Goal: Communication & Community: Answer question/provide support

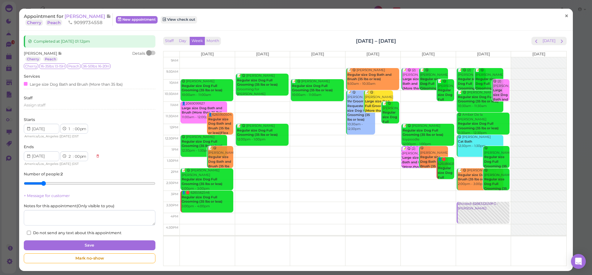
click at [569, 14] on link "×" at bounding box center [566, 16] width 11 height 15
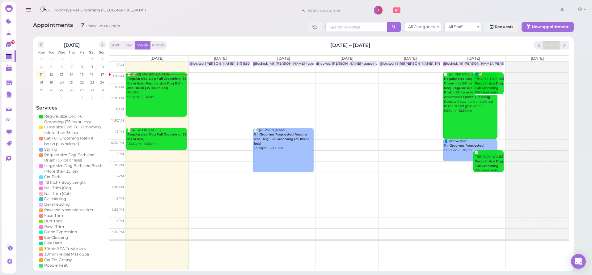
click at [137, 17] on div "Ironmaya Pet Grooming ([GEOGRAPHIC_DATA]) 1 Account" at bounding box center [312, 11] width 552 height 18
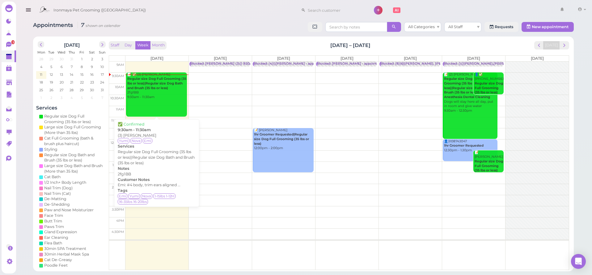
click at [167, 92] on div "📝 ✅ (3) [PERSON_NAME] Tea Regular size Dog Full Grooming (35 lbs or less)|Regul…" at bounding box center [157, 85] width 60 height 27
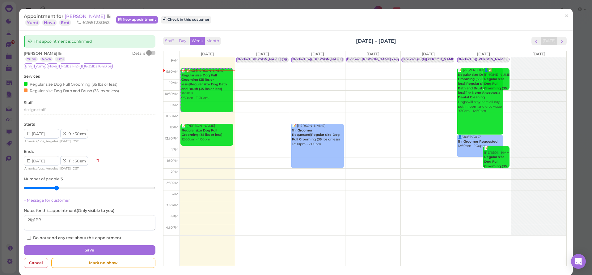
click at [77, 18] on span "[PERSON_NAME]" at bounding box center [86, 16] width 42 height 6
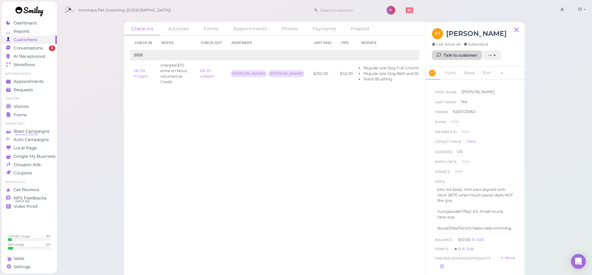
click at [454, 56] on link "Talk to customer" at bounding box center [457, 55] width 50 height 10
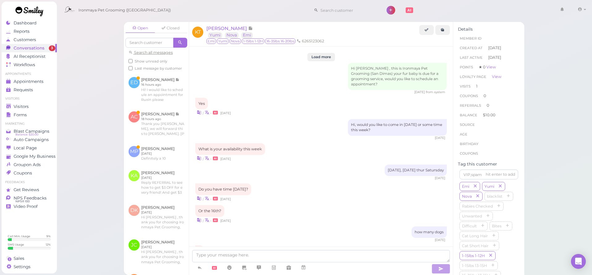
scroll to position [569, 0]
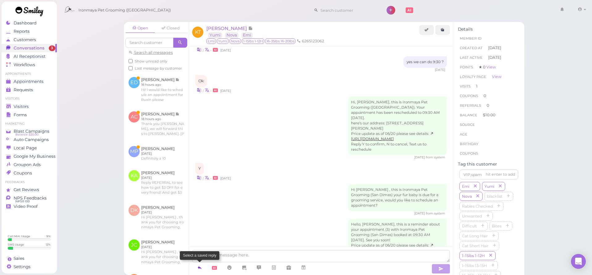
click at [199, 267] on icon at bounding box center [199, 267] width 5 height 6
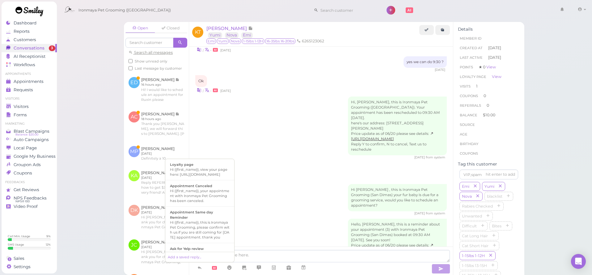
click at [216, 229] on div "Hi {{first_name}}, this is Ironmaya Pet Grooming, please confirm with us if you…" at bounding box center [200, 230] width 60 height 20
type textarea "Hi {{first_name}}, this is Ironmaya Pet Grooming, please confirm with us if you…"
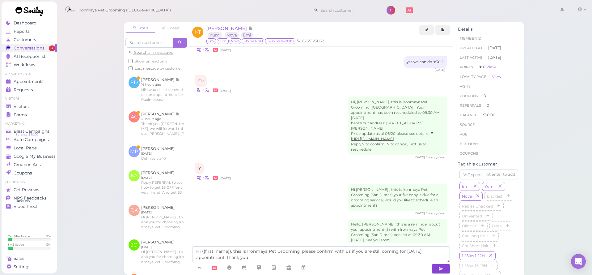
click at [440, 268] on icon "button" at bounding box center [440, 268] width 5 height 6
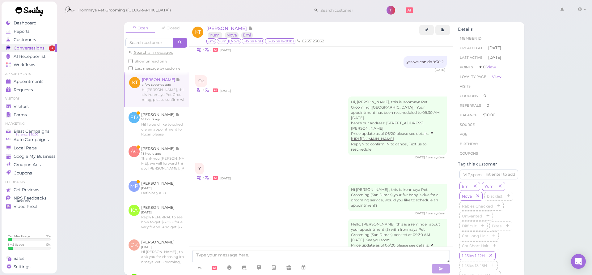
scroll to position [593, 0]
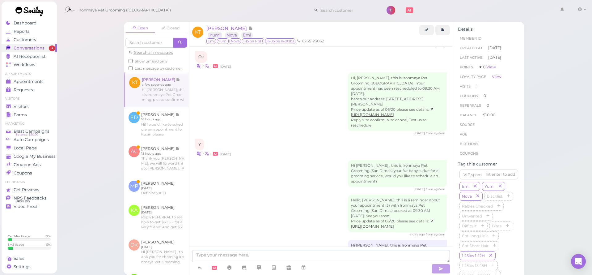
drag, startPoint x: 85, startPoint y: 65, endPoint x: 30, endPoint y: 44, distance: 59.0
click at [85, 64] on div "Open Closed Search all messages Show unread only Last message by customer [PERS…" at bounding box center [324, 137] width 535 height 275
click at [29, 46] on span "Conversations" at bounding box center [29, 47] width 31 height 5
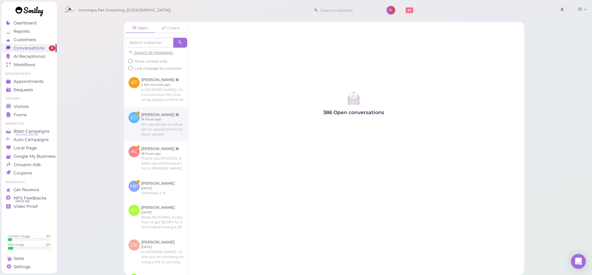
click at [164, 124] on link at bounding box center [156, 124] width 65 height 34
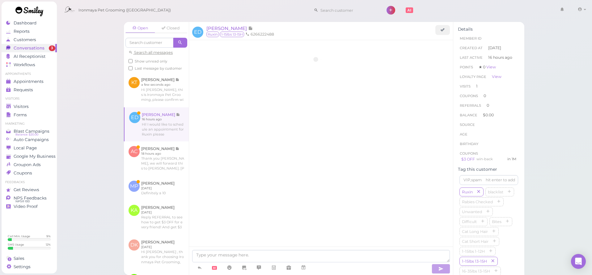
scroll to position [212, 0]
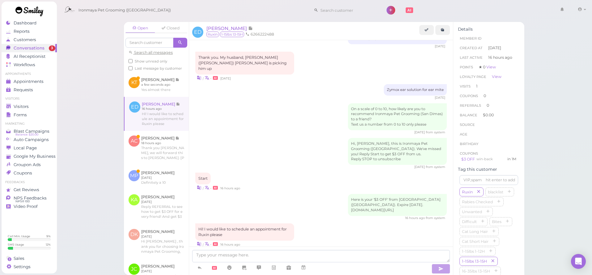
click at [168, 112] on link at bounding box center [156, 114] width 64 height 34
click at [344, 254] on textarea at bounding box center [321, 256] width 258 height 12
type textarea "H"
type textarea "Hi [PERSON_NAME]"
type textarea "f"
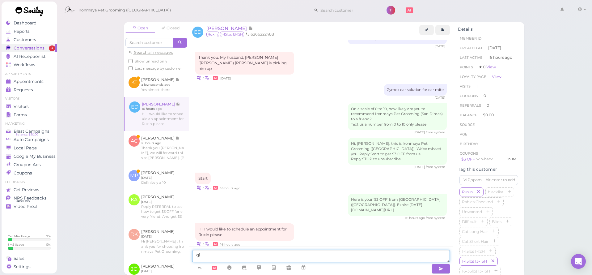
type textarea "g"
type textarea "good morning, is [PERSON_NAME] getting a full grooming with haircut? or just a …"
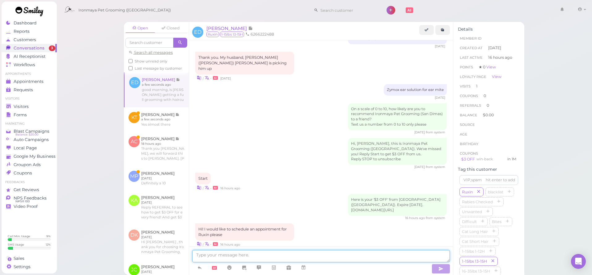
scroll to position [231, 0]
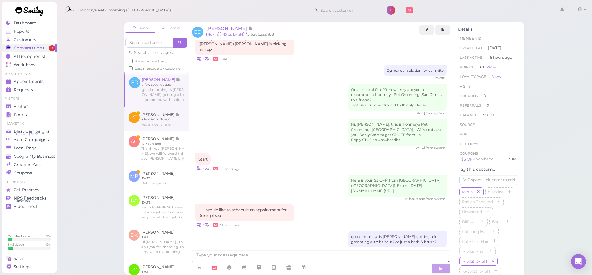
click at [166, 120] on link at bounding box center [156, 119] width 65 height 24
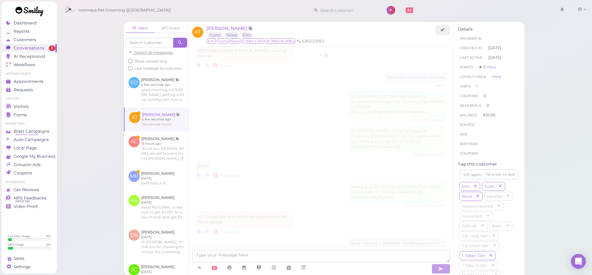
scroll to position [564, 0]
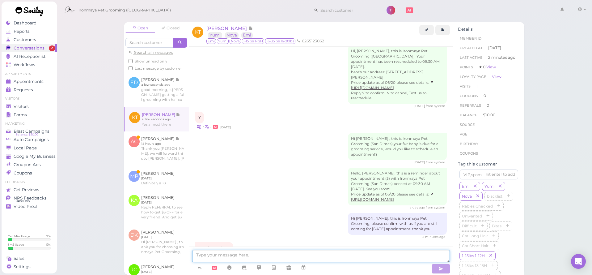
click at [333, 256] on textarea at bounding box center [321, 256] width 258 height 12
type textarea "thank you, see you soon"
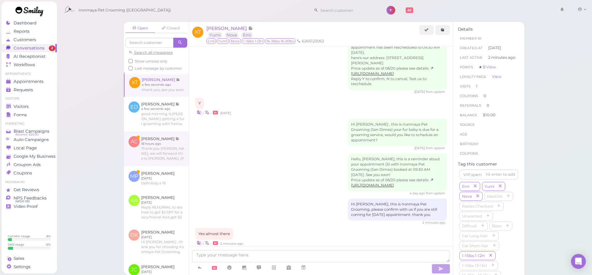
click at [160, 145] on link at bounding box center [156, 148] width 65 height 35
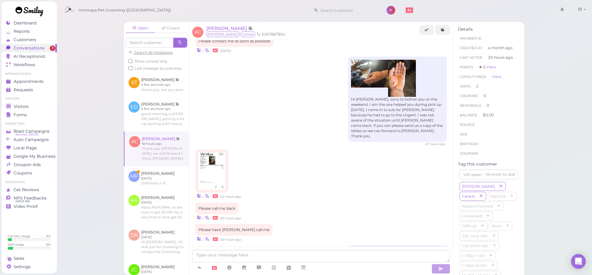
scroll to position [737, 0]
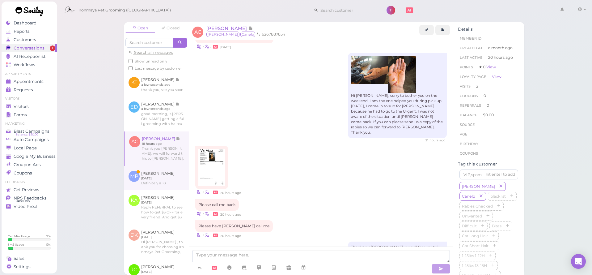
click at [163, 178] on link at bounding box center [156, 178] width 65 height 24
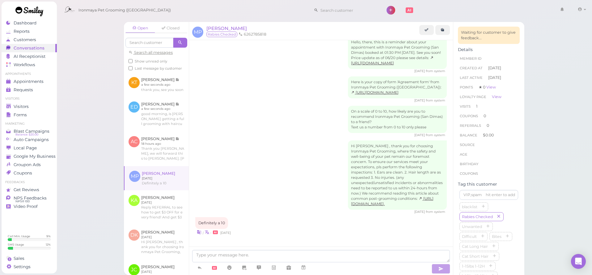
scroll to position [95, 0]
click at [42, 104] on div "Visitors" at bounding box center [28, 106] width 44 height 5
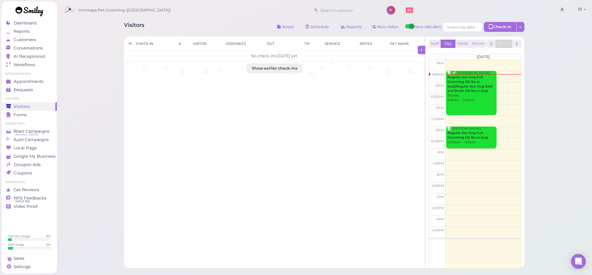
drag, startPoint x: 94, startPoint y: 80, endPoint x: 87, endPoint y: 82, distance: 7.4
click at [94, 80] on div "Visitors Notes Schedule Reports New visitor New visit alert Check-in Customer c…" at bounding box center [324, 171] width 535 height 342
drag, startPoint x: 48, startPoint y: 104, endPoint x: 49, endPoint y: 100, distance: 4.7
click at [48, 105] on div "Visitors" at bounding box center [28, 106] width 44 height 5
click at [220, 17] on div "Ironmaya Pet Grooming ([GEOGRAPHIC_DATA]) 1 Account" at bounding box center [324, 11] width 527 height 18
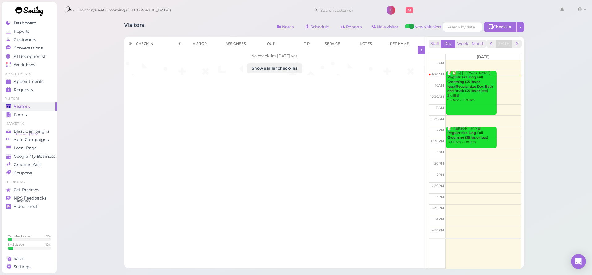
click at [215, 14] on div "Ironmaya Pet Grooming ([GEOGRAPHIC_DATA]) 1 Account" at bounding box center [324, 11] width 527 height 18
click at [286, 133] on div "Check in # Visitor Assignees Out Tip Service Notes Pet Name No check-ins [DATE]…" at bounding box center [274, 151] width 301 height 231
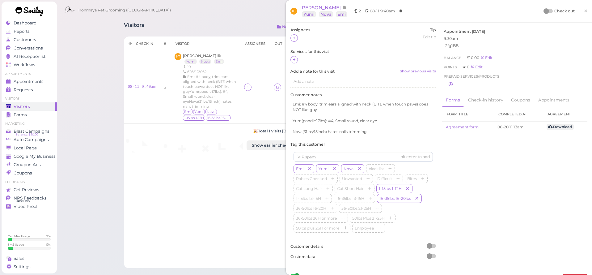
click at [586, 13] on span "×" at bounding box center [585, 10] width 4 height 9
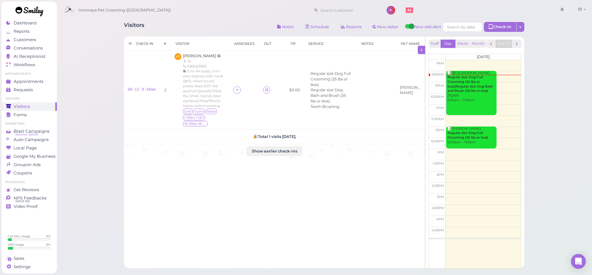
drag, startPoint x: 347, startPoint y: 175, endPoint x: 325, endPoint y: 184, distance: 23.6
click at [347, 175] on div "Check in # Visitor Assignees Out Tip Service Notes Pet Name 08-11 9:40am 2 [PER…" at bounding box center [274, 151] width 301 height 231
click at [298, 192] on div "Check in # Visitor Assignees Out Tip Service Notes Pet Name 08-11 9:40am 2 [PER…" at bounding box center [274, 151] width 301 height 231
drag, startPoint x: 224, startPoint y: 190, endPoint x: 238, endPoint y: 186, distance: 15.3
click at [225, 190] on div "Check in # Visitor Assignees Out Tip Service Notes Pet Name 08-11 9:40am 2 [PER…" at bounding box center [274, 151] width 301 height 231
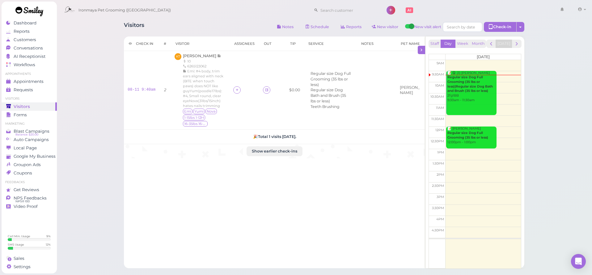
click at [324, 181] on div "Check in # Visitor Assignees Out Tip Service Notes Pet Name 08-11 9:40am 2 [PER…" at bounding box center [274, 151] width 301 height 231
click at [321, 183] on div "Check in # Visitor Assignees Out Tip Service Notes Pet Name 08-11 9:40am 2 [PER…" at bounding box center [274, 151] width 301 height 231
click at [273, 187] on div "Check in # Visitor Assignees Out Tip Service Notes Pet Name 08-11 9:40am 2 [PER…" at bounding box center [274, 151] width 301 height 231
drag, startPoint x: 199, startPoint y: 18, endPoint x: 196, endPoint y: 17, distance: 3.2
click at [199, 18] on div "Ironmaya Pet Grooming ([GEOGRAPHIC_DATA]) 1 Account" at bounding box center [324, 11] width 527 height 18
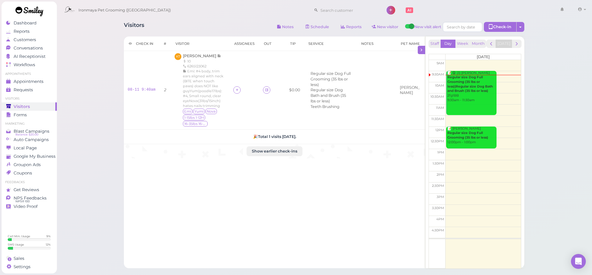
click at [108, 70] on div "Visitors Notes Schedule Reports New visitor New visit alert Check-in Customer c…" at bounding box center [324, 171] width 535 height 342
drag, startPoint x: 170, startPoint y: 182, endPoint x: 187, endPoint y: 180, distance: 17.1
click at [170, 182] on div "Check in # Visitor Assignees Out Tip Service Notes Pet Name 08-11 9:40am 2 [PER…" at bounding box center [274, 151] width 301 height 231
click at [187, 180] on div "Check in # Visitor Assignees Out Tip Service Notes Pet Name 08-11 9:40am 2 [PER…" at bounding box center [274, 151] width 301 height 231
click at [197, 54] on span "[PERSON_NAME]" at bounding box center [200, 55] width 34 height 5
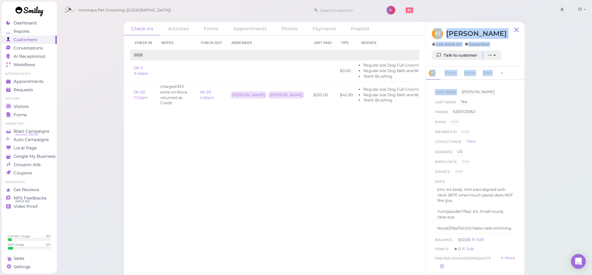
scroll to position [0, 36]
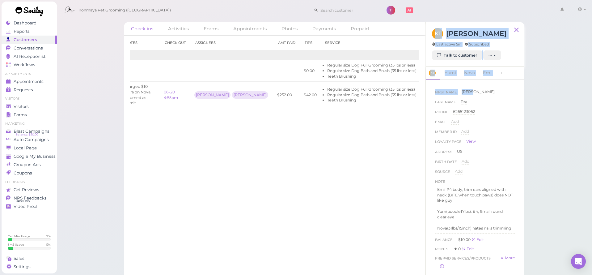
drag, startPoint x: 372, startPoint y: 102, endPoint x: 461, endPoint y: 96, distance: 89.7
click at [461, 96] on div "Check ins Activities Forms Appointments Photos Payments Prepaid Check in Notes …" at bounding box center [324, 150] width 400 height 257
click at [437, 94] on link "View receipt" at bounding box center [449, 94] width 25 height 5
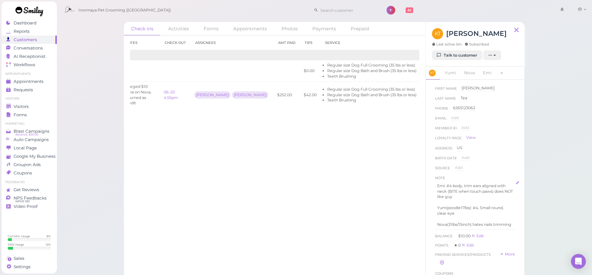
click at [447, 208] on p "Yum(poodle17lbs): #4, Small round, clear eye" at bounding box center [475, 210] width 76 height 11
click at [445, 207] on p "Yum(poodle17lbs): #4, Small round, clear eye" at bounding box center [475, 210] width 76 height 11
click at [443, 207] on p "Yum(poodle17lbs): #4, Small round, clear eye" at bounding box center [475, 210] width 76 height 11
click at [445, 205] on p "Yum(poodle17lbs): #4, Small round, clear eye" at bounding box center [475, 210] width 76 height 11
click at [468, 212] on p "Yumi(poodle17lbs): #4, Small round, clear eye" at bounding box center [475, 210] width 76 height 11
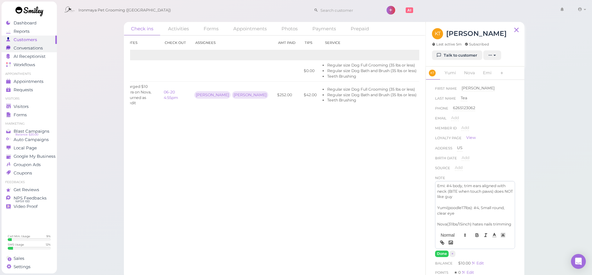
click at [43, 49] on span "Conversations" at bounding box center [28, 47] width 29 height 5
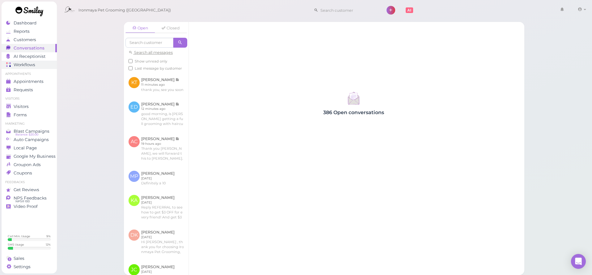
click at [36, 69] on link "Workflows" at bounding box center [29, 65] width 55 height 8
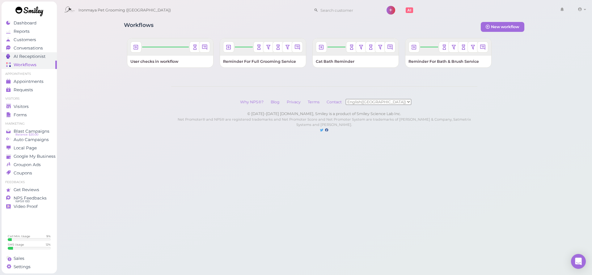
click at [39, 56] on span "AI Receptionist" at bounding box center [30, 56] width 32 height 5
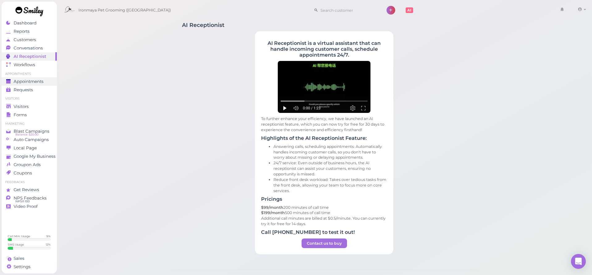
click at [38, 80] on span "Appointments" at bounding box center [29, 81] width 30 height 5
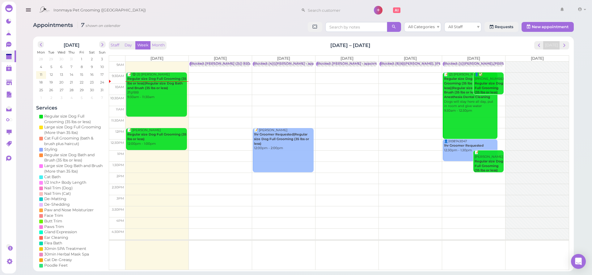
click at [235, 27] on div "Appointments 7 shown on calendar All Categories All Staff Requests New appointm…" at bounding box center [303, 27] width 540 height 11
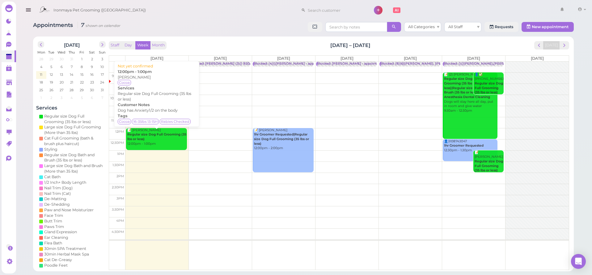
click at [158, 135] on b "Regular size Dog Full Grooming (35 lbs or less)" at bounding box center [156, 136] width 59 height 9
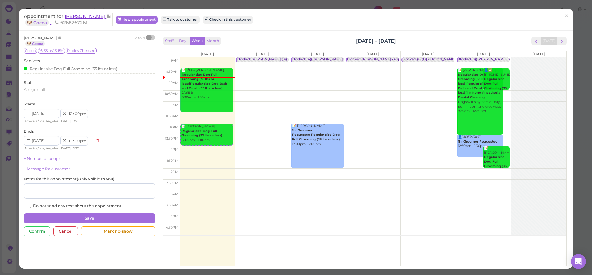
click at [72, 18] on span "[PERSON_NAME]" at bounding box center [86, 16] width 42 height 6
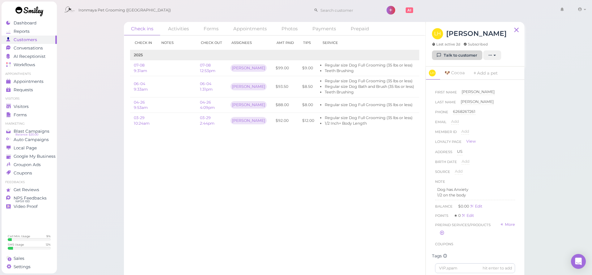
click at [446, 54] on link "Talk to customer" at bounding box center [457, 55] width 50 height 10
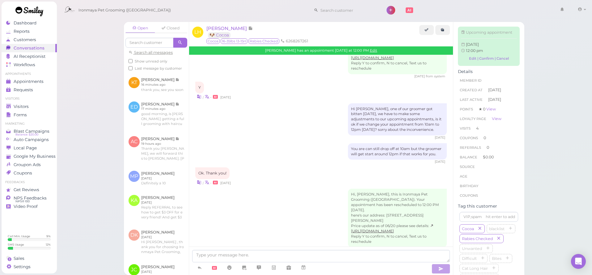
scroll to position [920, 0]
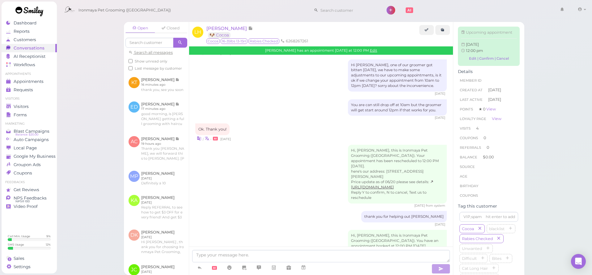
click at [96, 54] on div "Open Closed Search all messages Show unread only Last message by customer [PERS…" at bounding box center [324, 137] width 535 height 275
click at [90, 48] on div "Open Closed Search all messages Show unread only Last message by customer [PERS…" at bounding box center [324, 137] width 535 height 275
click at [41, 106] on div "Visitors" at bounding box center [28, 106] width 44 height 5
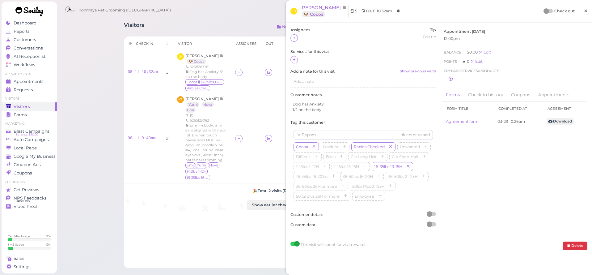
click at [585, 10] on span "×" at bounding box center [585, 10] width 4 height 9
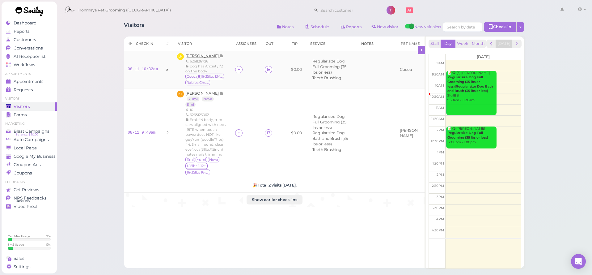
click at [206, 55] on span "[PERSON_NAME]" at bounding box center [202, 55] width 34 height 5
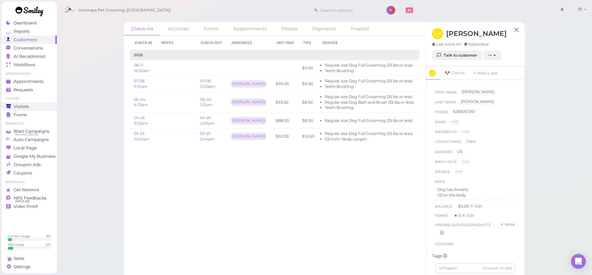
click at [37, 104] on div "Visitors" at bounding box center [28, 106] width 44 height 5
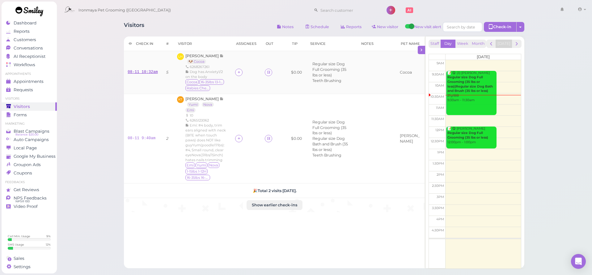
click at [143, 74] on link "08-11 10:32am" at bounding box center [143, 72] width 30 height 4
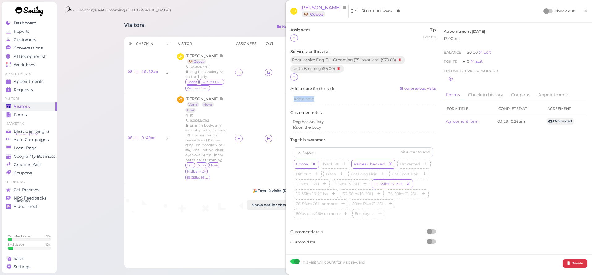
click at [321, 96] on div "Add a note" at bounding box center [362, 99] width 145 height 12
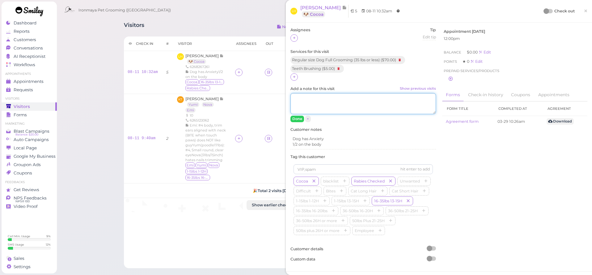
click at [322, 99] on textarea "Add a note for this visit Show previous visits" at bounding box center [362, 103] width 145 height 21
type textarea "p"
drag, startPoint x: 297, startPoint y: 116, endPoint x: 388, endPoint y: 96, distance: 92.4
click at [388, 96] on div "Add a note Pick up call: [PHONE_NUMBER] Done ×" at bounding box center [362, 107] width 145 height 29
click at [387, 96] on textarea "Pick up call: [PHONE_NUMBER]" at bounding box center [362, 103] width 145 height 21
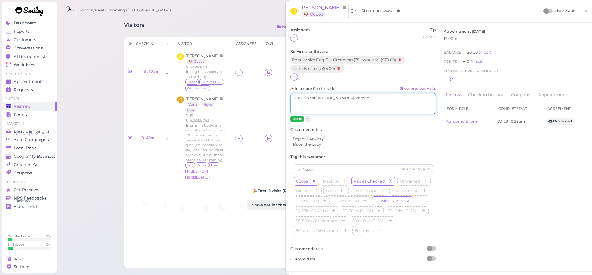
type textarea "Pick up call: [PHONE_NUMBER] Ramen"
click at [296, 117] on button "Done" at bounding box center [297, 118] width 14 height 6
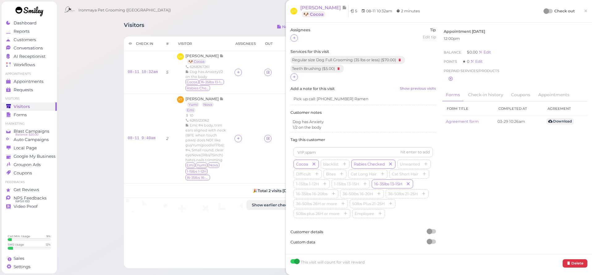
click at [590, 11] on link "×" at bounding box center [585, 11] width 11 height 15
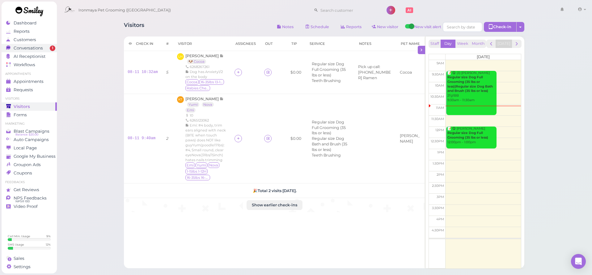
click at [44, 47] on div "Conversations" at bounding box center [28, 47] width 44 height 5
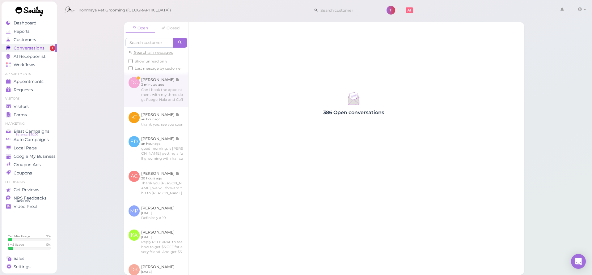
click at [170, 86] on link at bounding box center [156, 89] width 65 height 35
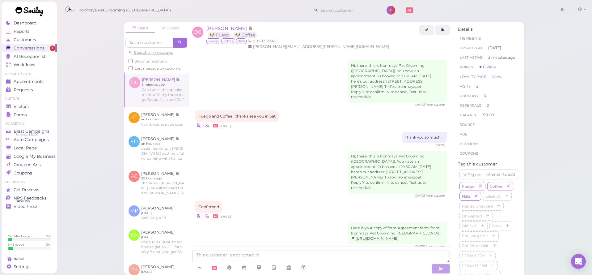
scroll to position [528, 0]
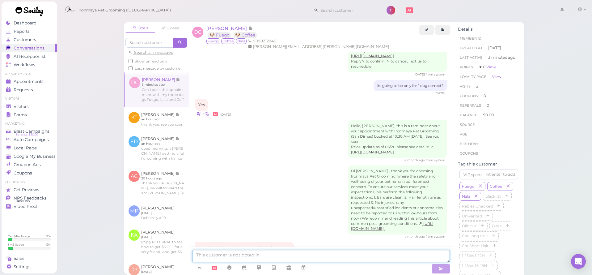
click at [303, 261] on textarea at bounding box center [321, 256] width 258 height 12
type textarea "Hi [PERSON_NAME], are they getting full grooming with haircut? or just bath?"
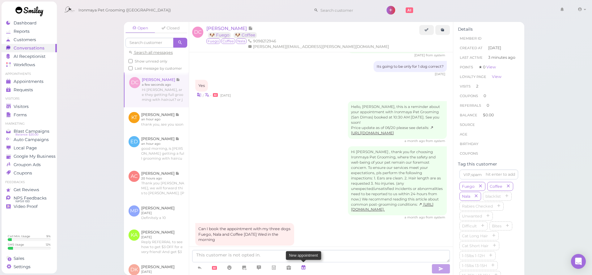
click at [304, 269] on icon at bounding box center [303, 267] width 5 height 6
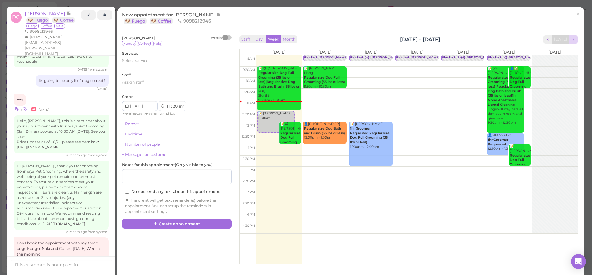
click at [577, 37] on button "next" at bounding box center [573, 39] width 10 height 8
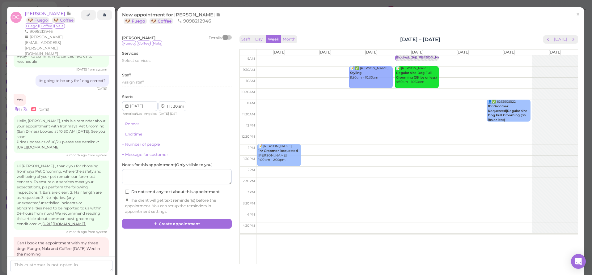
drag, startPoint x: 577, startPoint y: 40, endPoint x: 578, endPoint y: 24, distance: 15.5
click at [577, 40] on button "next" at bounding box center [573, 39] width 10 height 8
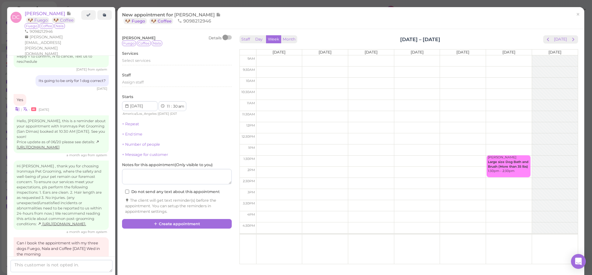
click at [382, 67] on td at bounding box center [416, 71] width 321 height 11
type input "[DATE]"
select select "9"
click at [139, 62] on div "Select services" at bounding box center [177, 61] width 110 height 6
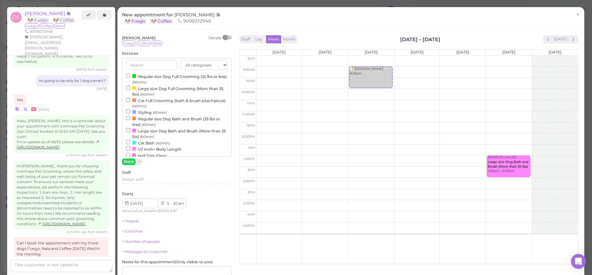
click at [145, 77] on label "Regular size Dog Full Grooming (35 lbs or less) (60min)" at bounding box center [177, 79] width 102 height 12
click at [130, 77] on input "Regular size Dog Full Grooming (35 lbs or less) (60min)" at bounding box center [128, 75] width 4 height 4
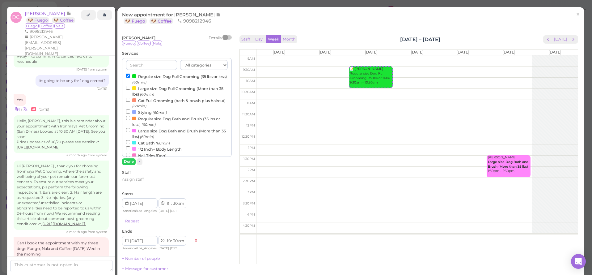
click at [127, 163] on button "Done" at bounding box center [129, 161] width 14 height 6
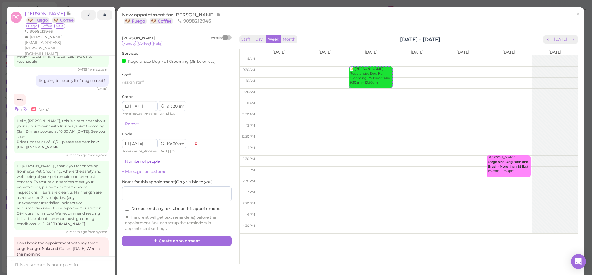
click at [132, 160] on link "+ Number of people" at bounding box center [141, 161] width 38 height 5
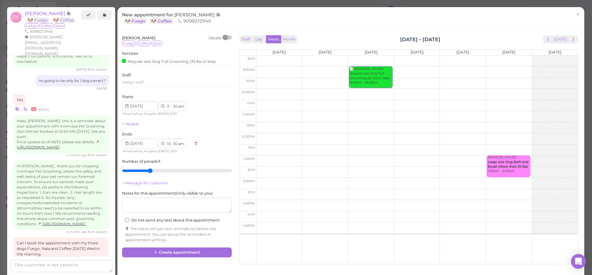
type input "3"
click at [155, 170] on input "range" at bounding box center [177, 171] width 110 height 10
click at [97, 265] on textarea at bounding box center [61, 265] width 102 height 12
type textarea "9:30am work for you?"
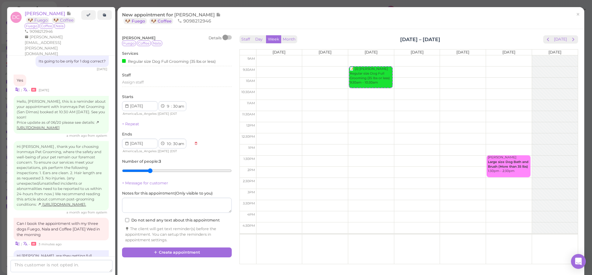
drag, startPoint x: 35, startPoint y: 233, endPoint x: 11, endPoint y: 271, distance: 44.6
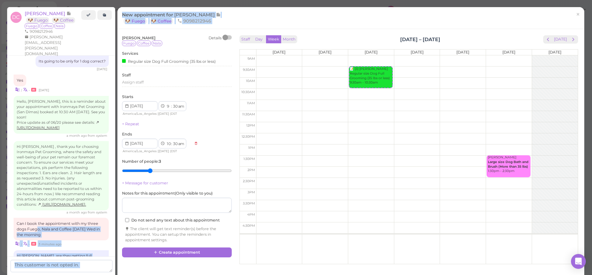
drag, startPoint x: 577, startPoint y: 14, endPoint x: 38, endPoint y: 187, distance: 566.7
click at [38, 187] on div "Dashboard Reports Customers Conversations 1 AI Receptionist" at bounding box center [296, 137] width 592 height 275
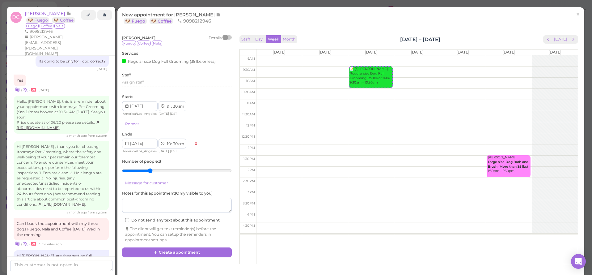
drag, startPoint x: 48, startPoint y: 174, endPoint x: 53, endPoint y: 172, distance: 6.1
click at [48, 210] on div "a month ago from system" at bounding box center [61, 212] width 95 height 4
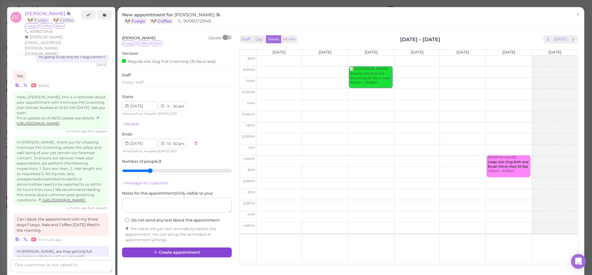
click at [188, 251] on button "Create appointment" at bounding box center [177, 252] width 110 height 10
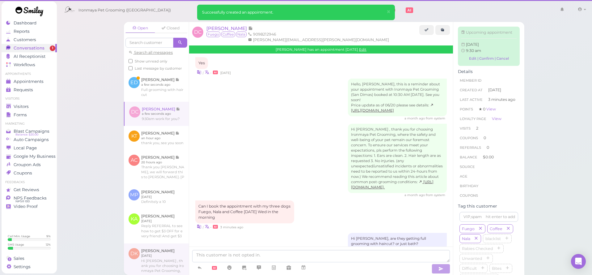
scroll to position [566, 0]
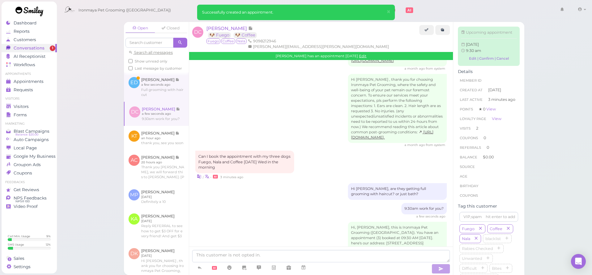
click at [165, 94] on link at bounding box center [156, 86] width 65 height 29
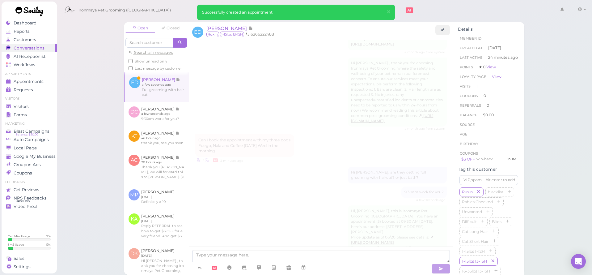
scroll to position [256, 0]
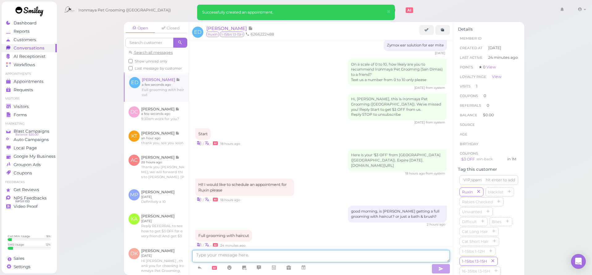
click at [325, 259] on textarea at bounding box center [321, 256] width 258 height 12
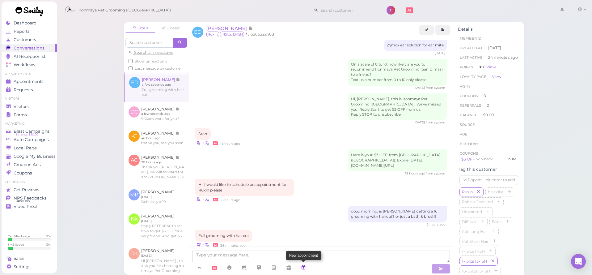
click at [305, 267] on icon at bounding box center [303, 267] width 5 height 6
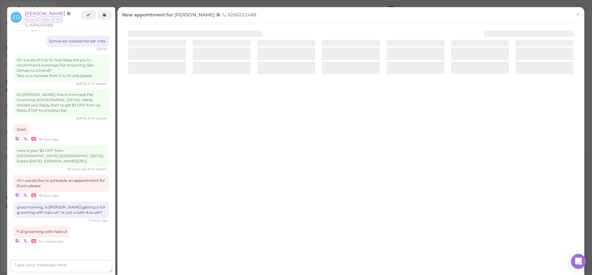
scroll to position [241, 0]
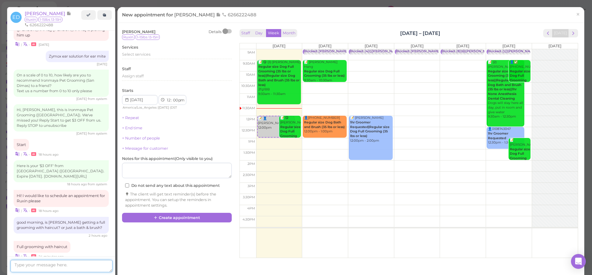
click at [85, 264] on textarea at bounding box center [61, 265] width 102 height 12
type textarea "would you like to come in [DATE]? we have 10am, 10:30am, or 11am"
click at [100, 264] on textarea "would you like to come in [DATE]? we have 10am, 10:30am, or 11am" at bounding box center [61, 264] width 102 height 16
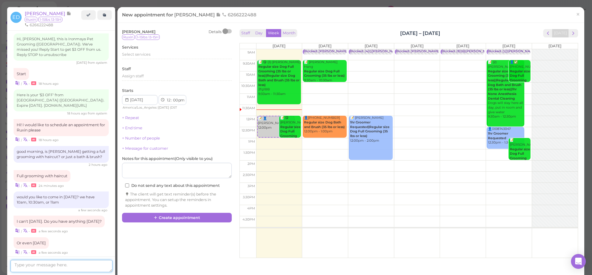
scroll to position [338, 0]
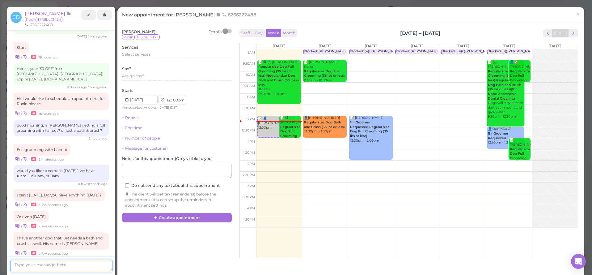
click at [38, 265] on textarea at bounding box center [61, 265] width 102 height 12
click at [39, 264] on textarea at bounding box center [61, 265] width 102 height 12
click at [40, 267] on textarea at bounding box center [61, 265] width 102 height 12
type textarea "d"
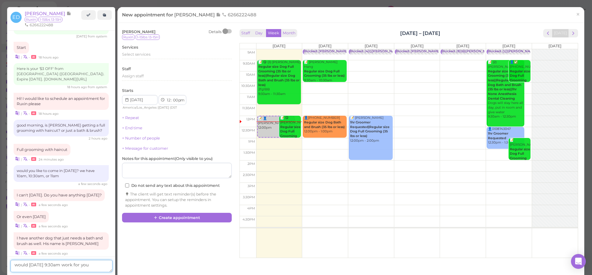
type textarea "would [DATE] 9:30am work for you?"
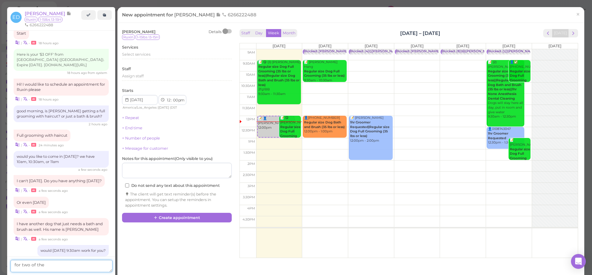
type textarea "for two of them"
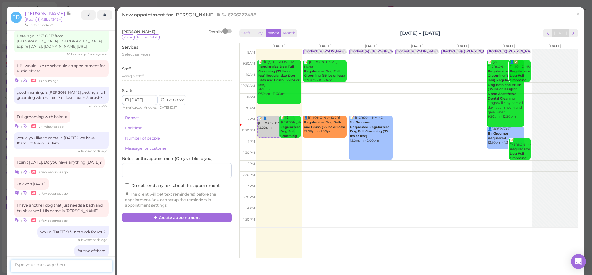
scroll to position [396, 0]
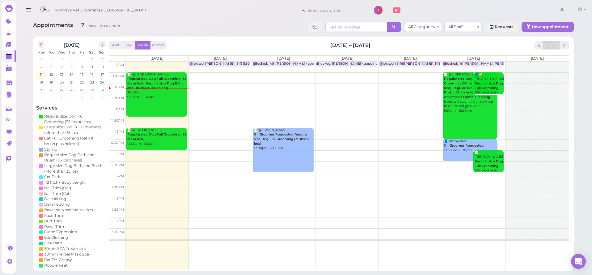
click at [219, 74] on td at bounding box center [346, 77] width 443 height 11
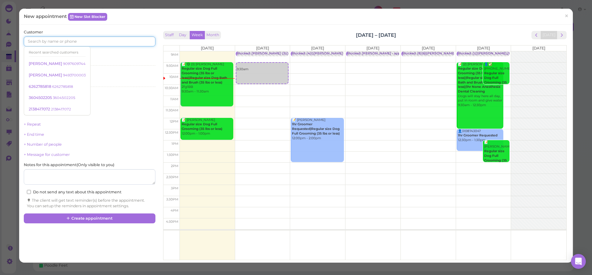
click at [62, 41] on input at bounding box center [89, 41] width 131 height 10
type input "9"
type input "6262163079"
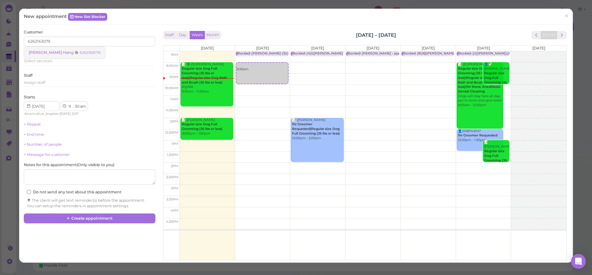
click at [77, 50] on div "Becky Hang 6262163079" at bounding box center [65, 52] width 72 height 5
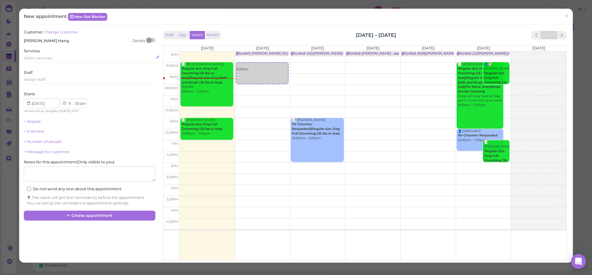
click at [56, 58] on div "Select services" at bounding box center [89, 58] width 131 height 6
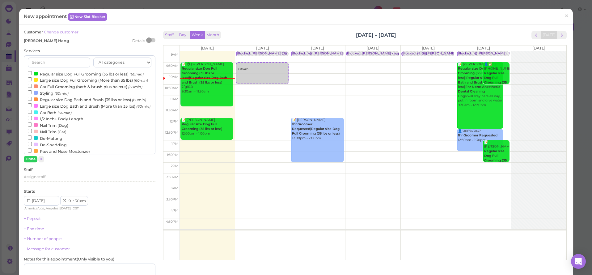
click at [57, 73] on label "Regular size Dog Full Grooming (35 lbs or less) (60min)" at bounding box center [86, 73] width 116 height 6
click at [32, 73] on input "Regular size Dog Full Grooming (35 lbs or less) (60min)" at bounding box center [30, 73] width 4 height 4
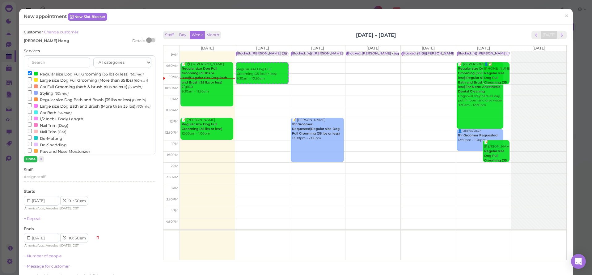
click at [29, 159] on button "Done" at bounding box center [31, 159] width 14 height 6
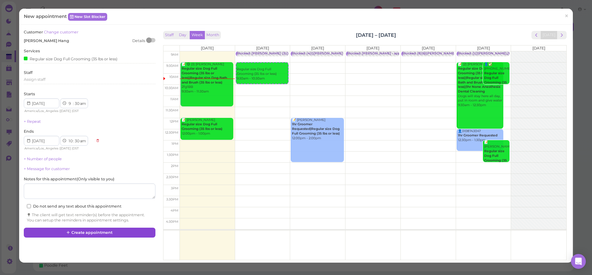
click at [126, 227] on button "Create appointment" at bounding box center [89, 232] width 131 height 10
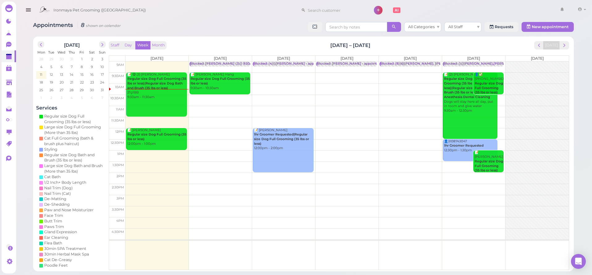
click at [146, 12] on div "Ironmaya Pet Grooming ([GEOGRAPHIC_DATA]) 1 Account" at bounding box center [312, 11] width 552 height 18
click at [216, 129] on td at bounding box center [346, 133] width 443 height 11
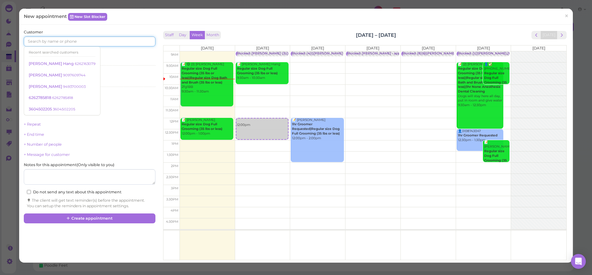
click at [50, 42] on input at bounding box center [89, 41] width 131 height 10
type input "6"
type input "6266256610"
click at [59, 53] on small "6266256610" at bounding box center [62, 52] width 21 height 4
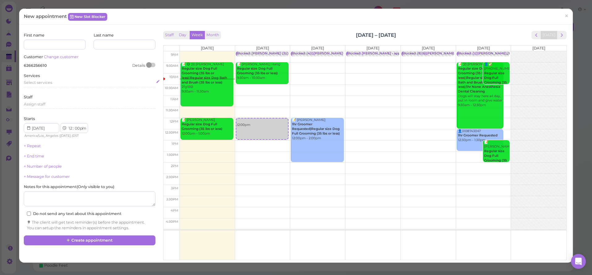
click at [46, 84] on div "Select services" at bounding box center [89, 83] width 131 height 6
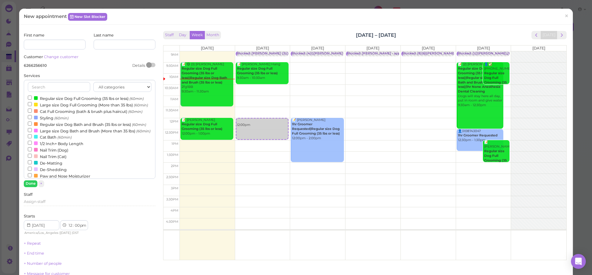
click at [50, 121] on label "Regular size Dog Bath and Brush (35 lbs or less) (60min)" at bounding box center [87, 124] width 118 height 6
click at [32, 121] on input "Regular size Dog Bath and Brush (35 lbs or less) (60min)" at bounding box center [30, 123] width 4 height 4
click at [33, 183] on button "Done" at bounding box center [31, 183] width 14 height 6
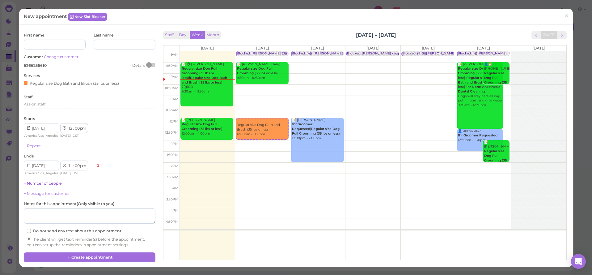
click at [44, 181] on link "+ Number of people" at bounding box center [43, 183] width 38 height 5
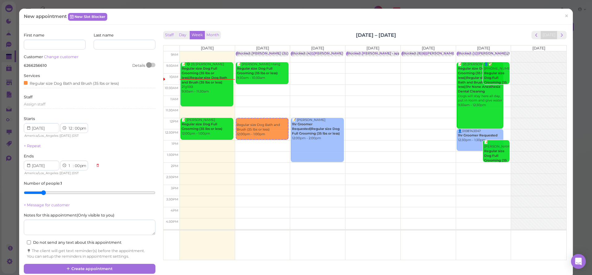
type input "2"
click at [40, 189] on input "range" at bounding box center [89, 192] width 131 height 10
click at [98, 265] on button "Create appointment" at bounding box center [89, 268] width 131 height 10
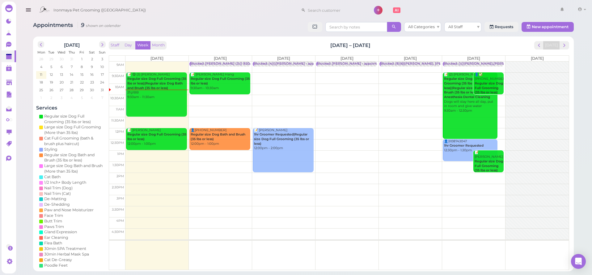
click at [27, 13] on icon "button" at bounding box center [28, 10] width 6 height 8
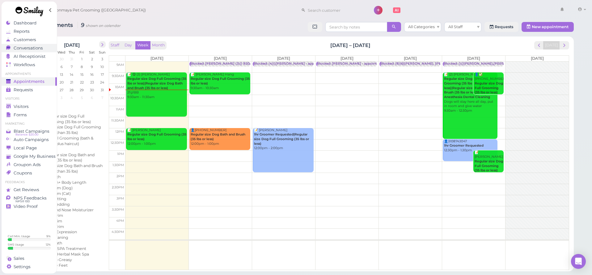
click at [47, 48] on div "Conversations" at bounding box center [28, 47] width 44 height 5
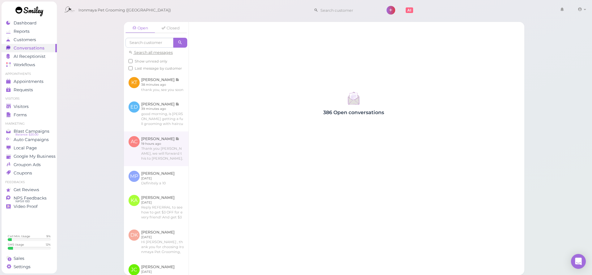
click at [163, 137] on link at bounding box center [156, 148] width 65 height 35
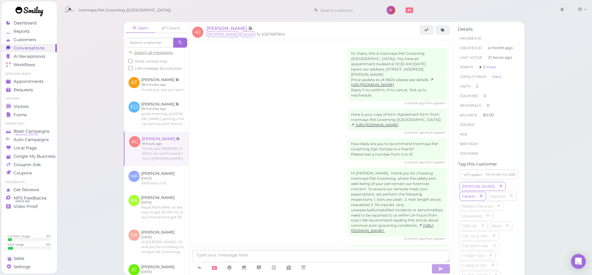
scroll to position [673, 0]
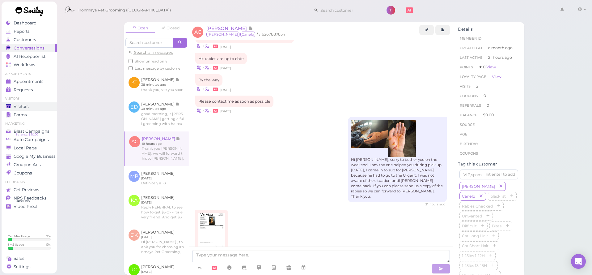
click at [44, 109] on link "Visitors" at bounding box center [29, 106] width 55 height 8
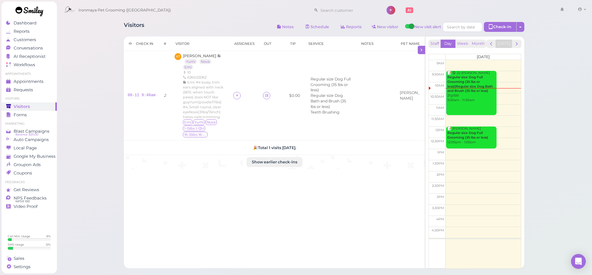
click at [29, 22] on link at bounding box center [30, 12] width 56 height 21
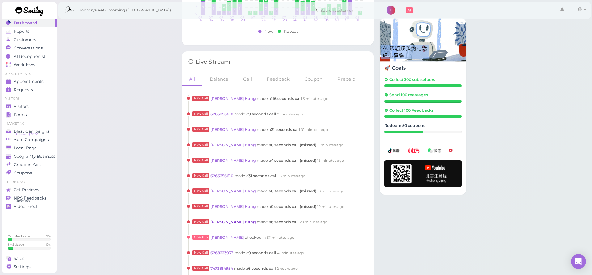
scroll to position [541, 0]
